Goal: Task Accomplishment & Management: Manage account settings

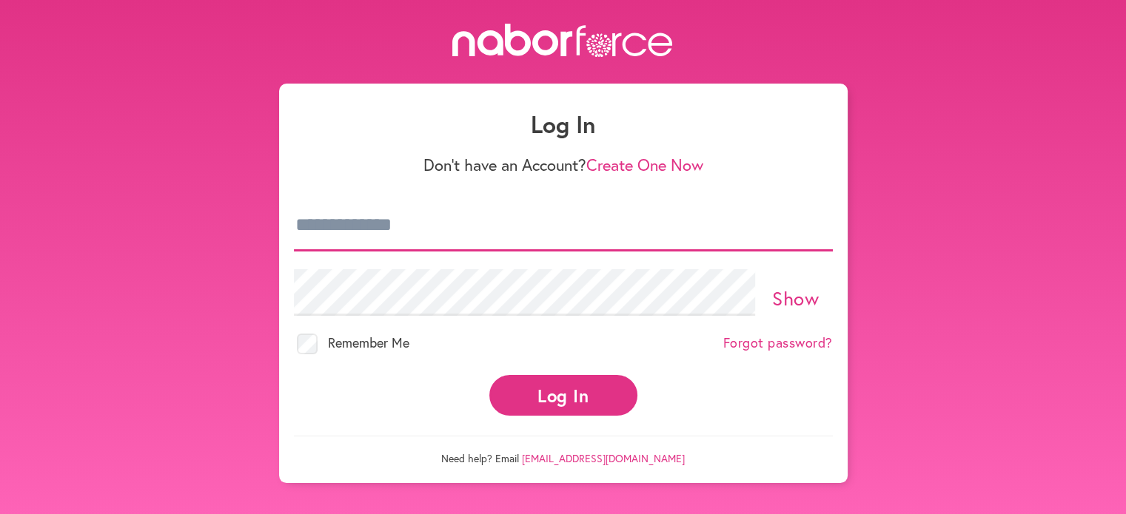
type input "**********"
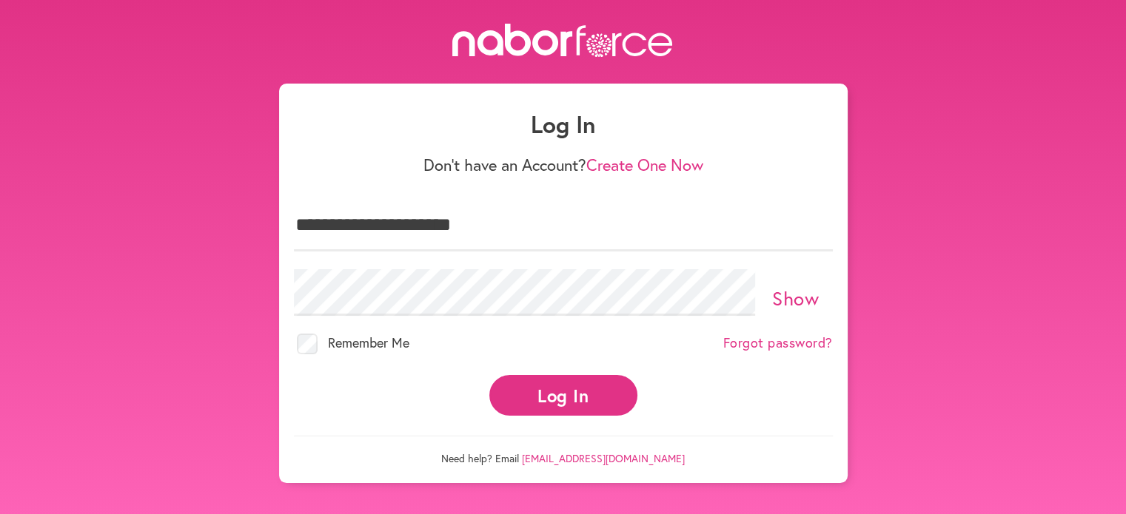
click at [545, 392] on button "Log In" at bounding box center [563, 395] width 148 height 41
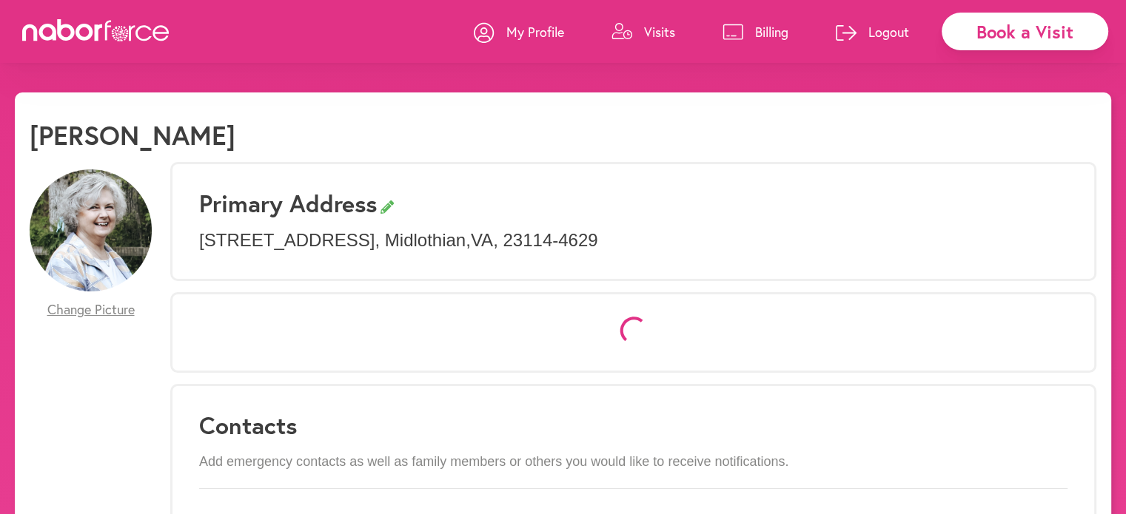
select select "*"
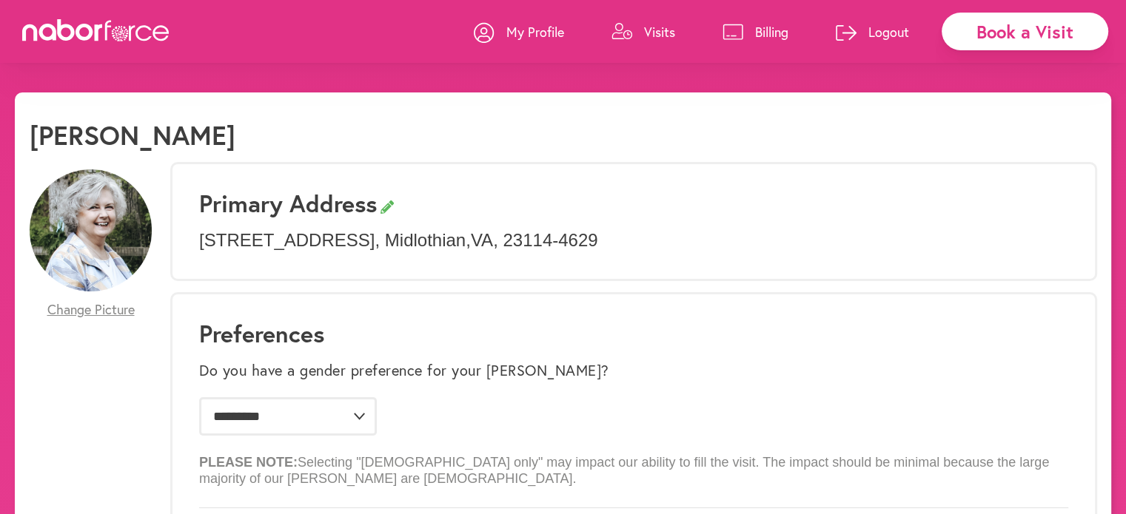
click at [543, 33] on p "My Profile" at bounding box center [535, 32] width 58 height 18
click at [648, 30] on p "Visits" at bounding box center [659, 32] width 31 height 18
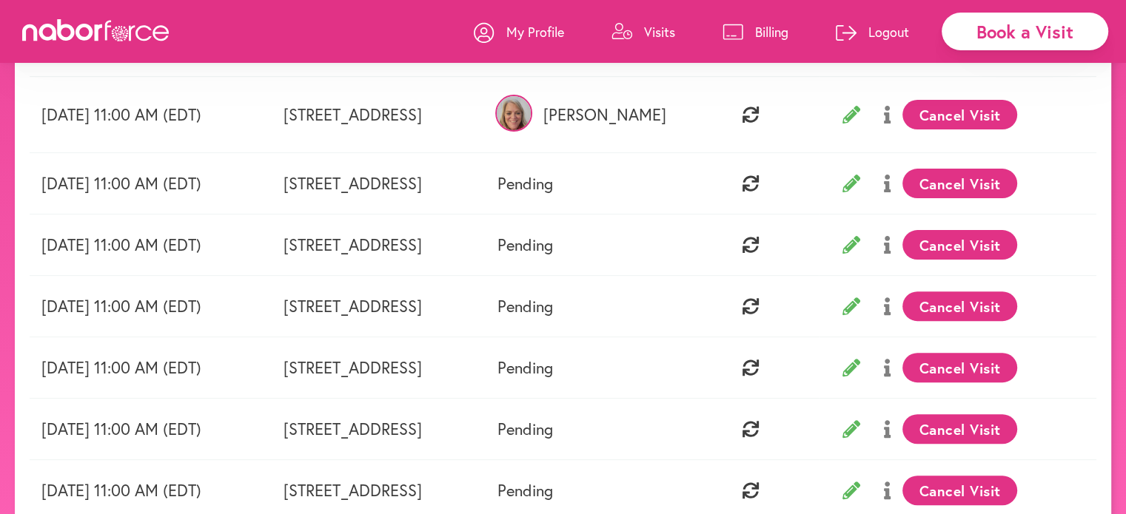
scroll to position [444, 0]
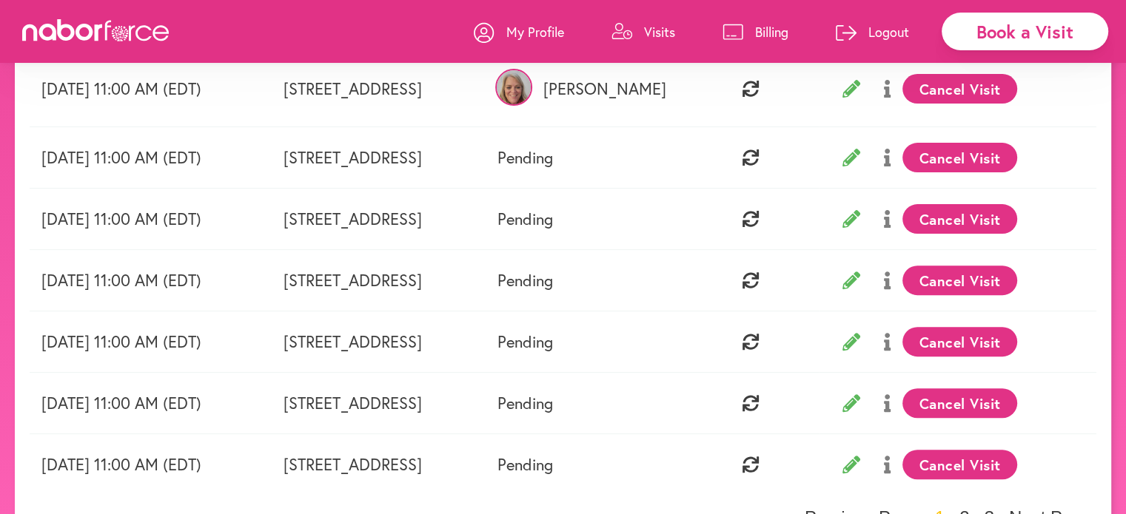
click at [860, 159] on icon at bounding box center [851, 158] width 18 height 18
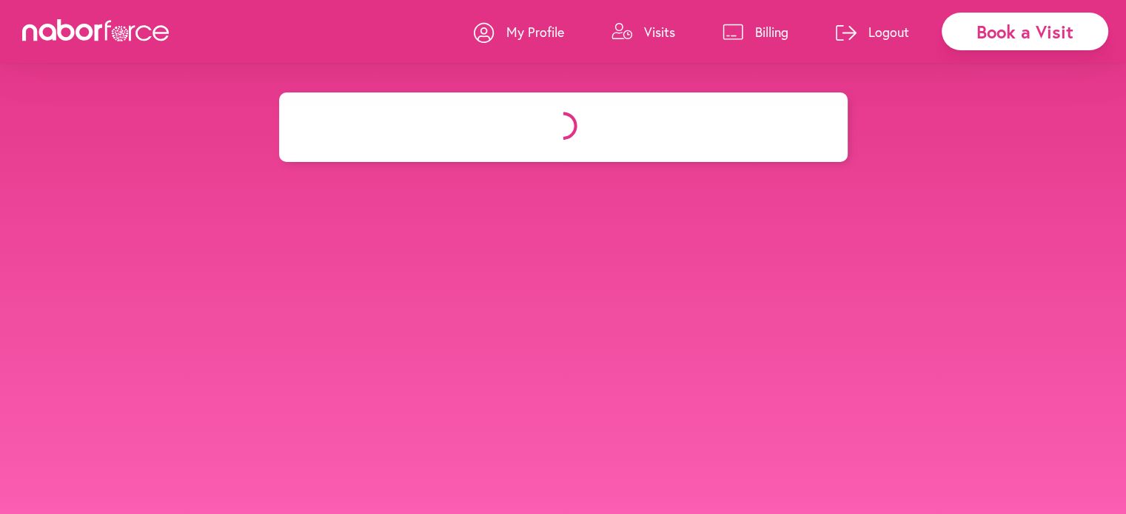
select select "********"
select select "**"
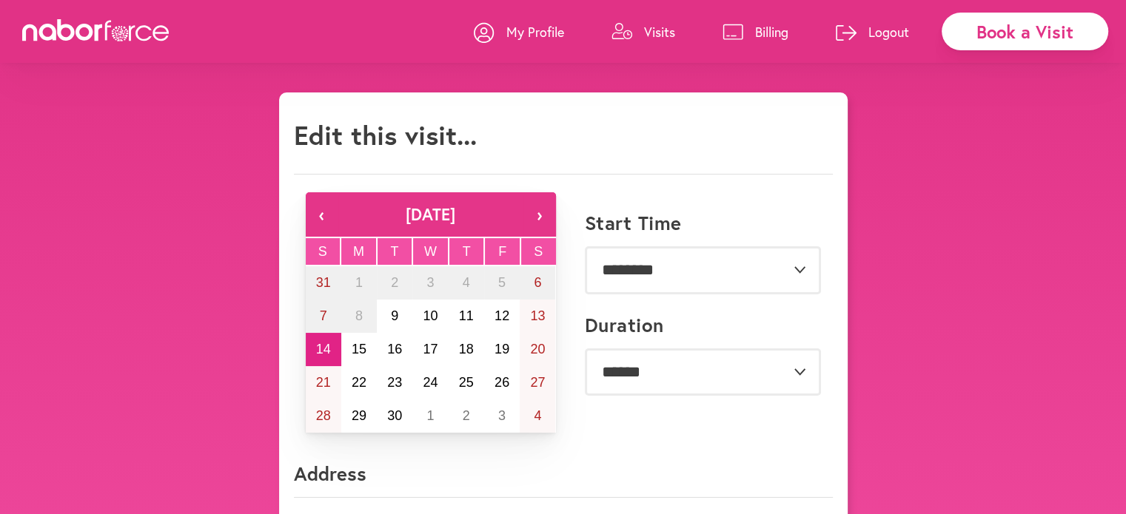
click at [405, 349] on button "16" at bounding box center [395, 349] width 36 height 33
click at [324, 352] on abbr "14" at bounding box center [323, 349] width 15 height 15
click at [642, 34] on link "Visits" at bounding box center [643, 32] width 64 height 44
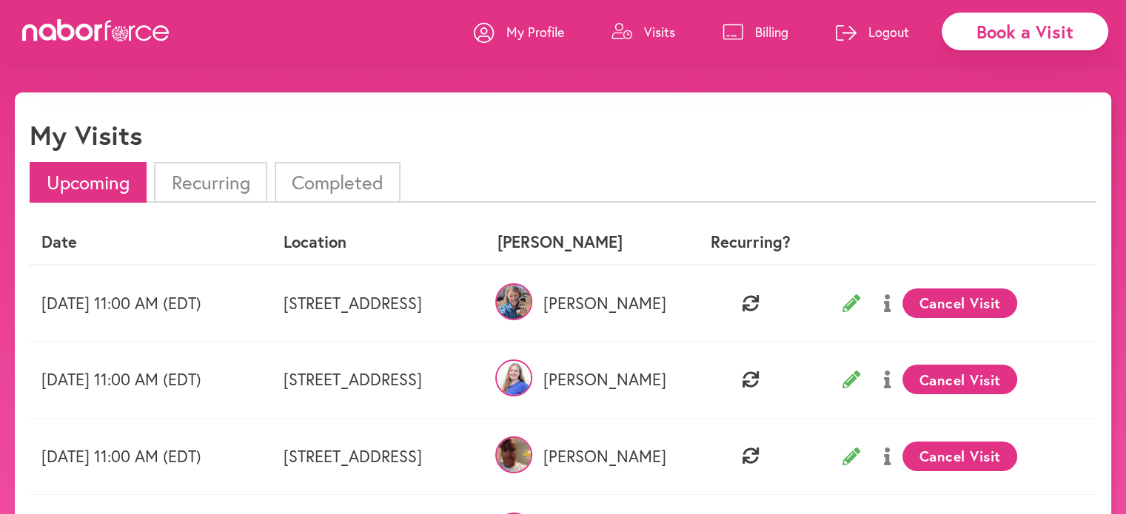
click at [231, 187] on li "Recurring" at bounding box center [210, 182] width 113 height 41
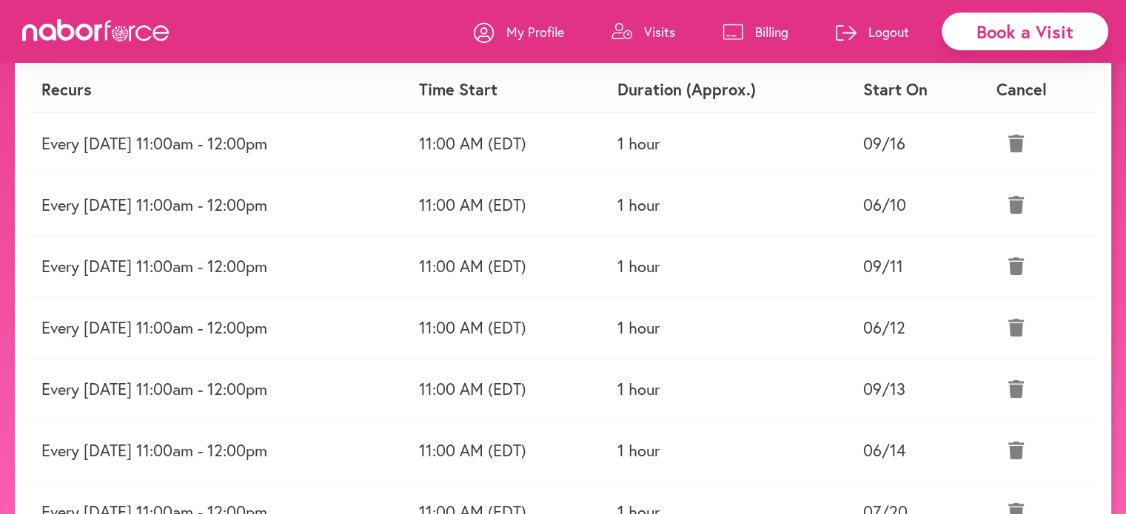
scroll to position [222, 0]
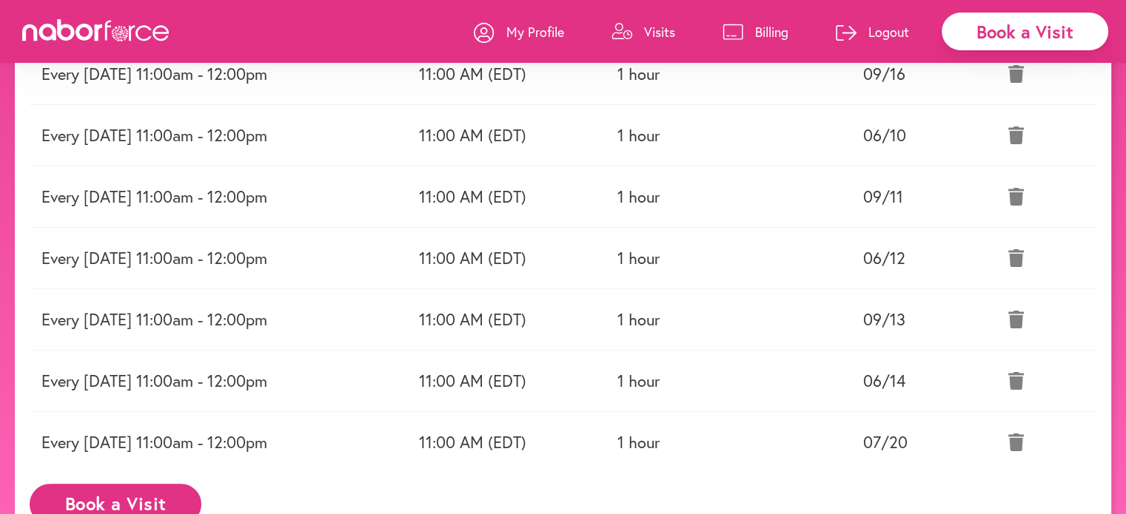
click at [1024, 444] on icon at bounding box center [1016, 443] width 16 height 18
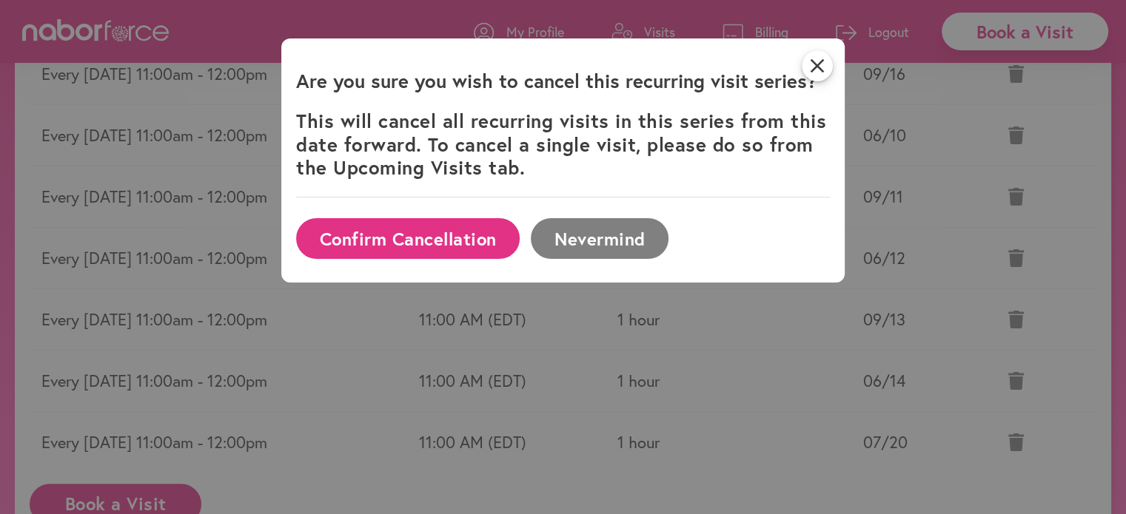
click at [436, 241] on button "Confirm Cancellation" at bounding box center [408, 238] width 224 height 41
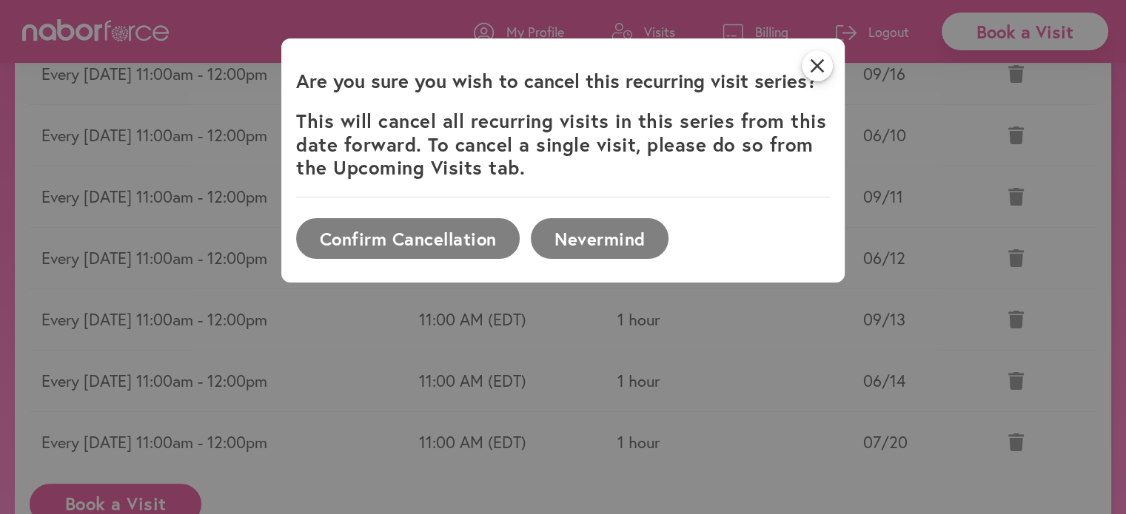
scroll to position [207, 0]
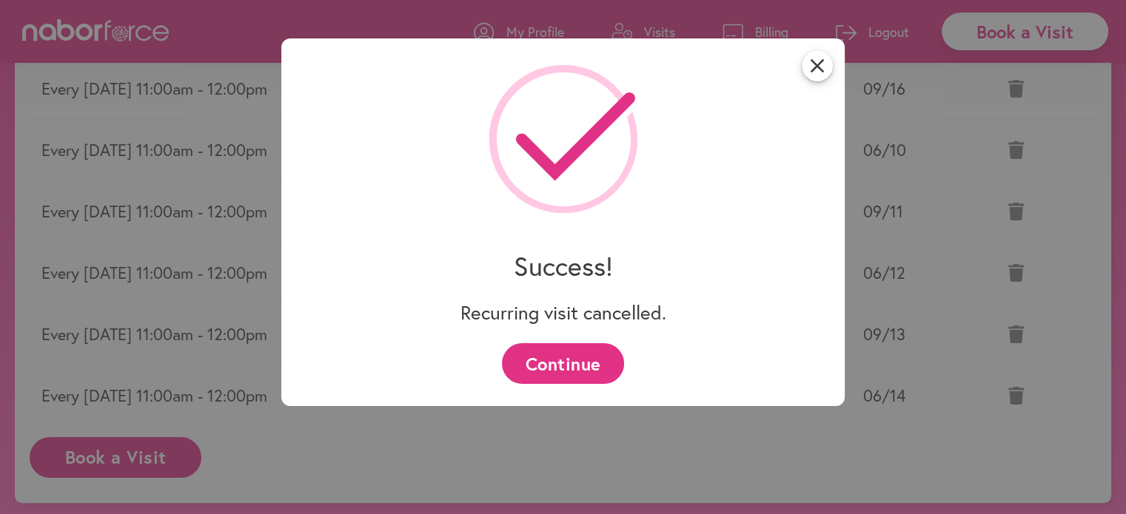
click at [561, 368] on button "Continue" at bounding box center [563, 363] width 122 height 41
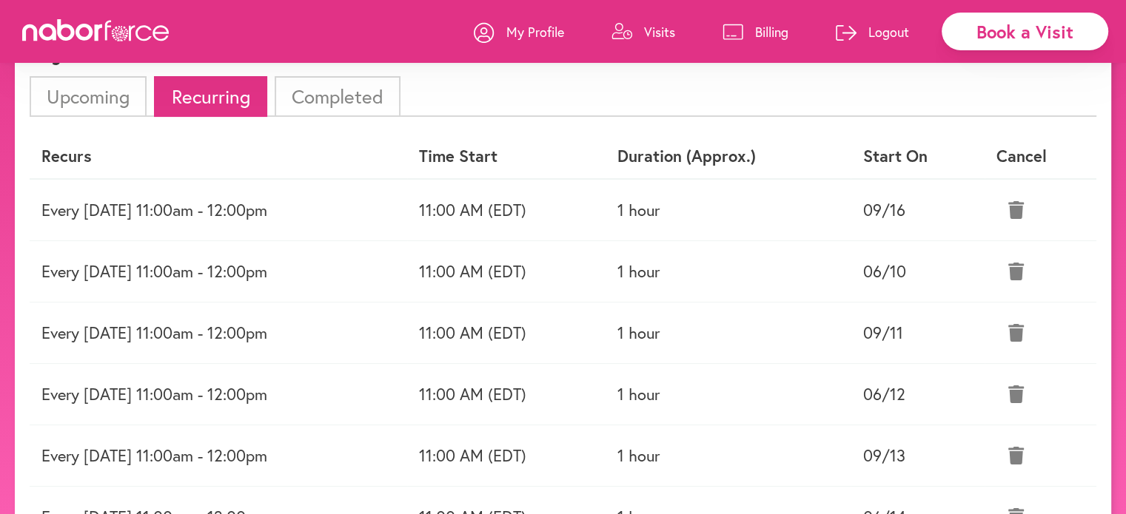
scroll to position [59, 0]
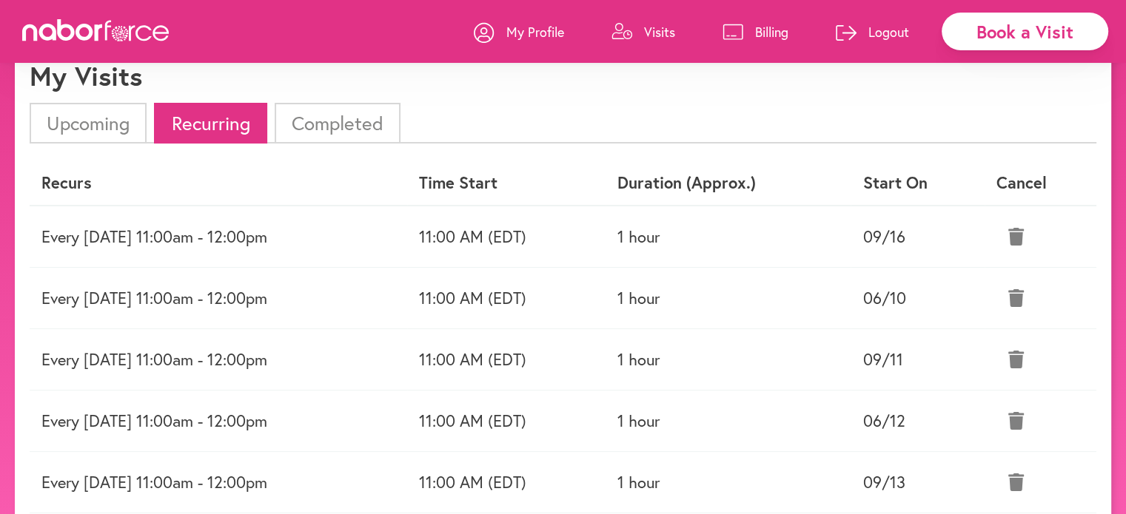
click at [1023, 296] on icon at bounding box center [1016, 298] width 16 height 18
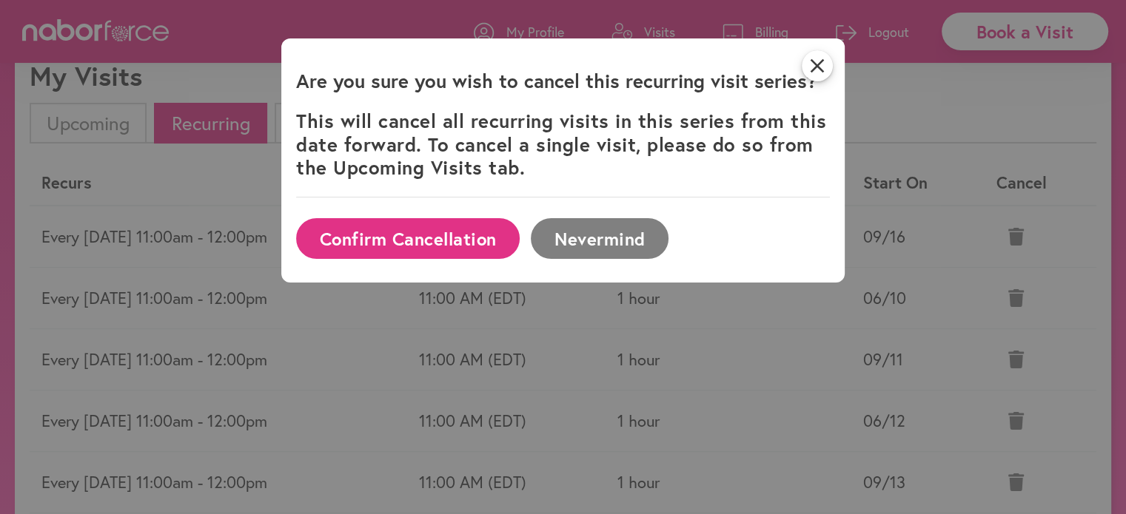
click at [477, 247] on button "Confirm Cancellation" at bounding box center [408, 238] width 224 height 41
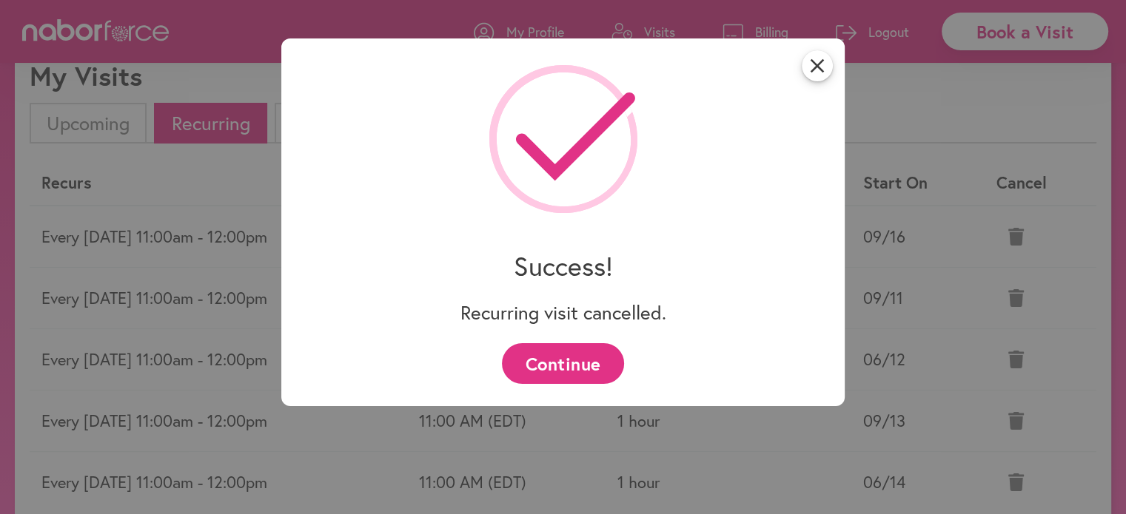
click at [561, 366] on button "Continue" at bounding box center [563, 363] width 122 height 41
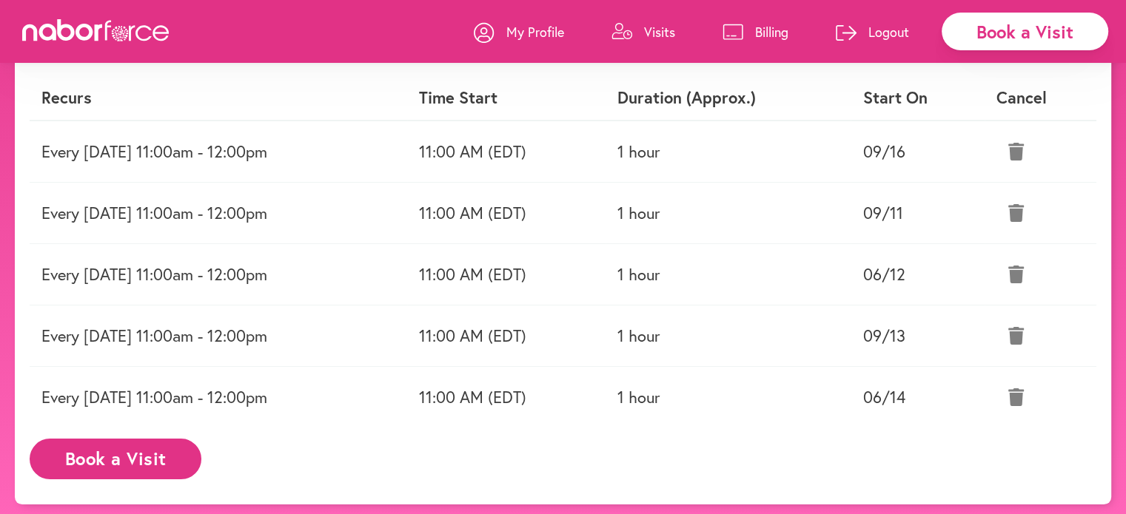
scroll to position [147, 0]
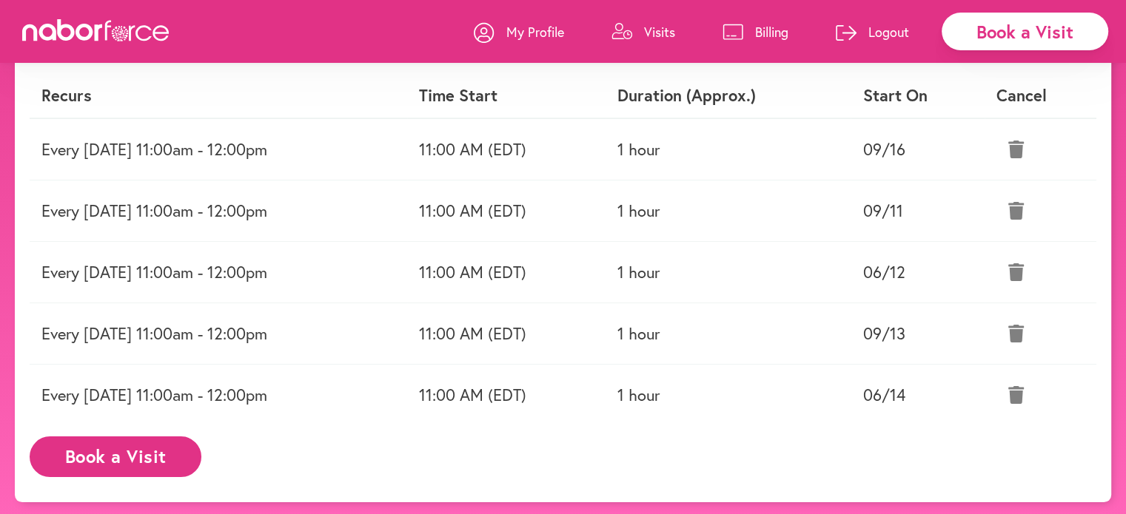
click at [648, 36] on p "Visits" at bounding box center [659, 32] width 31 height 18
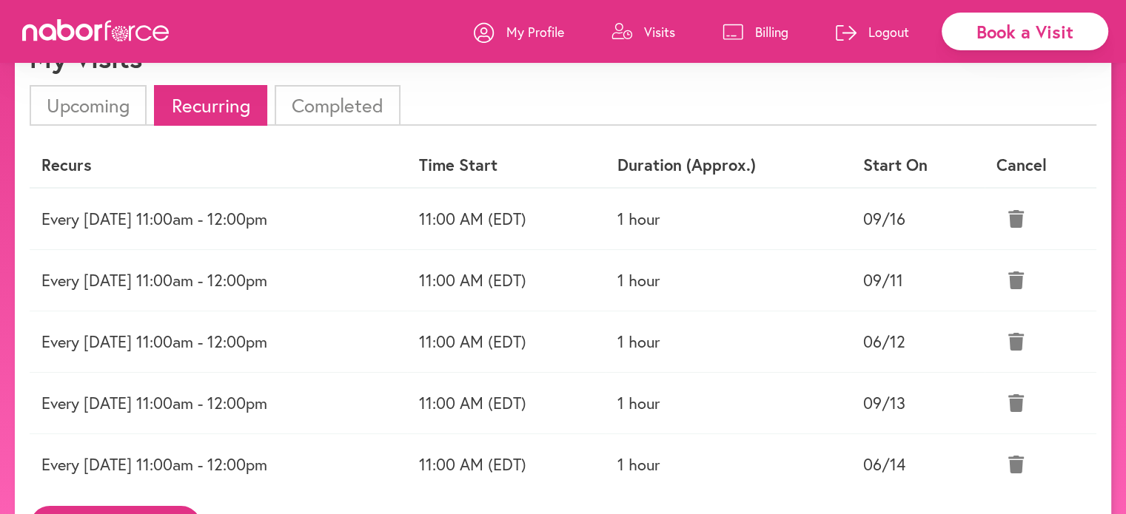
scroll to position [0, 0]
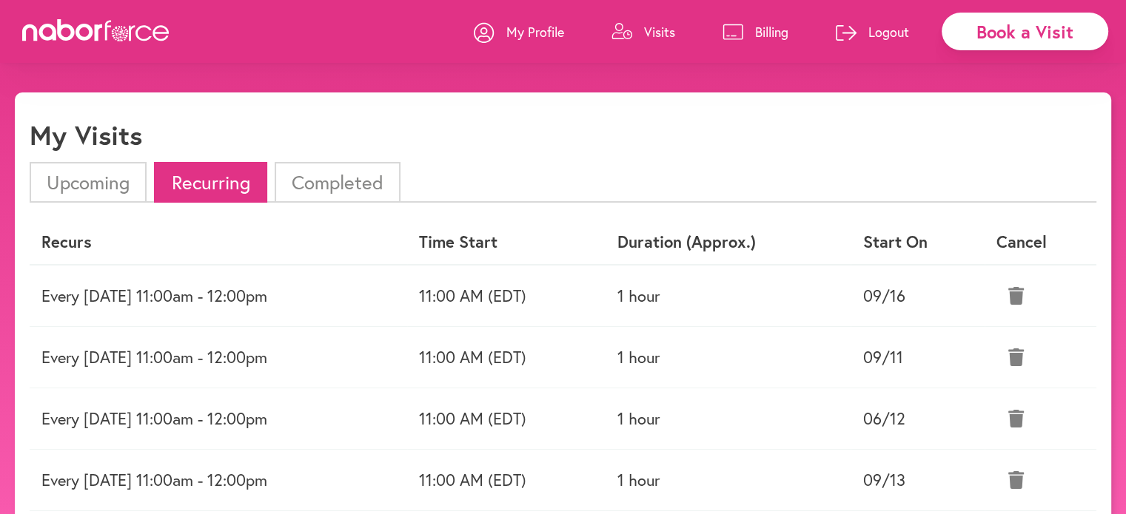
click at [110, 175] on li "Upcoming" at bounding box center [88, 182] width 117 height 41
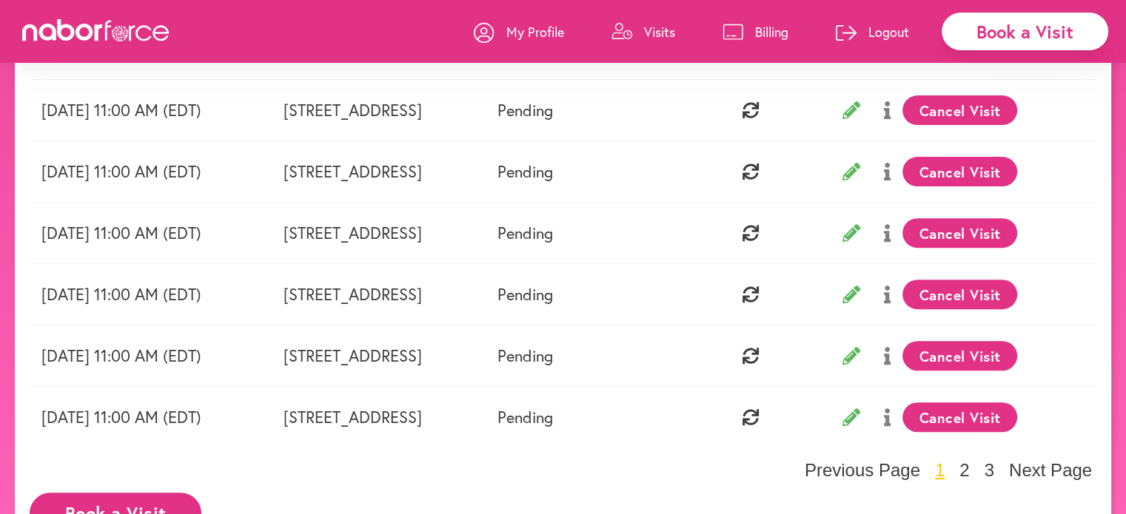
scroll to position [399, 0]
